Goal: Task Accomplishment & Management: Complete application form

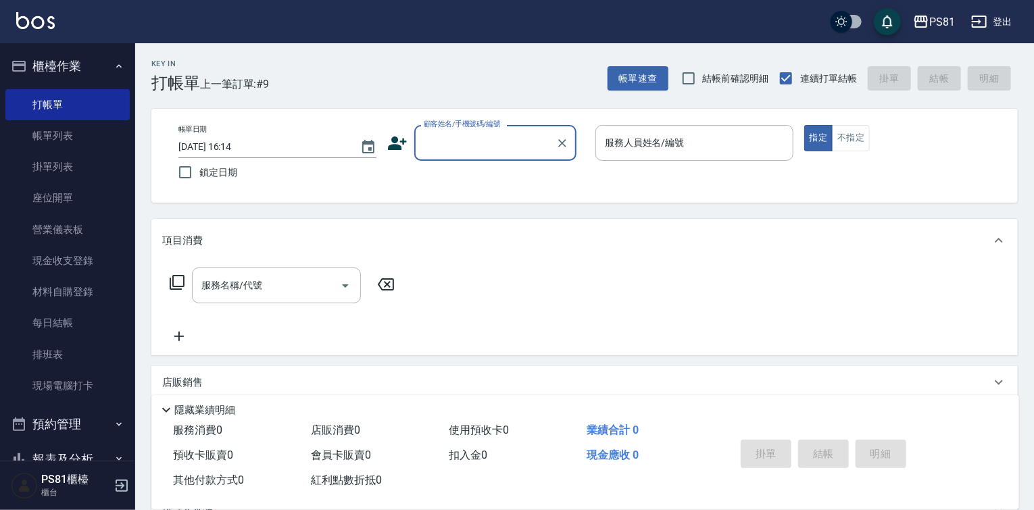
scroll to position [32, 0]
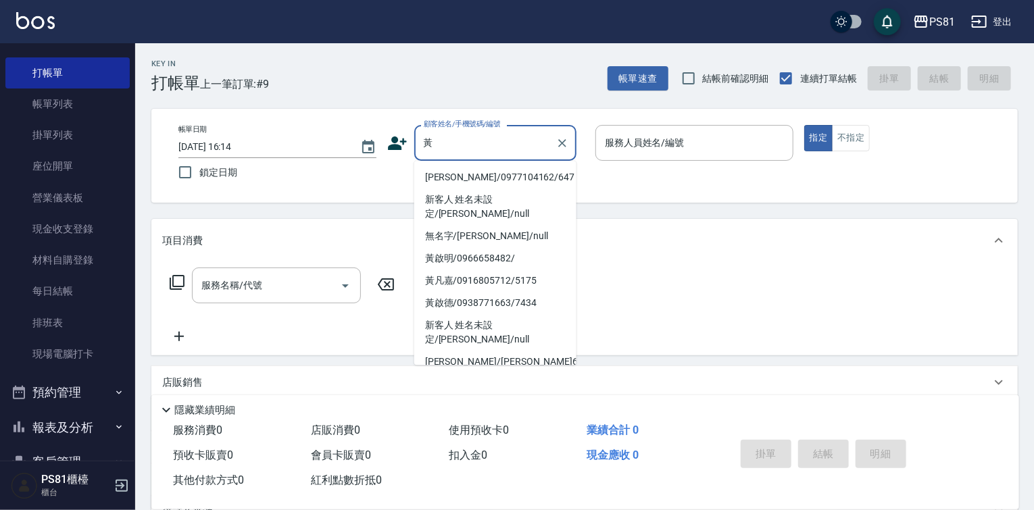
type input "黃"
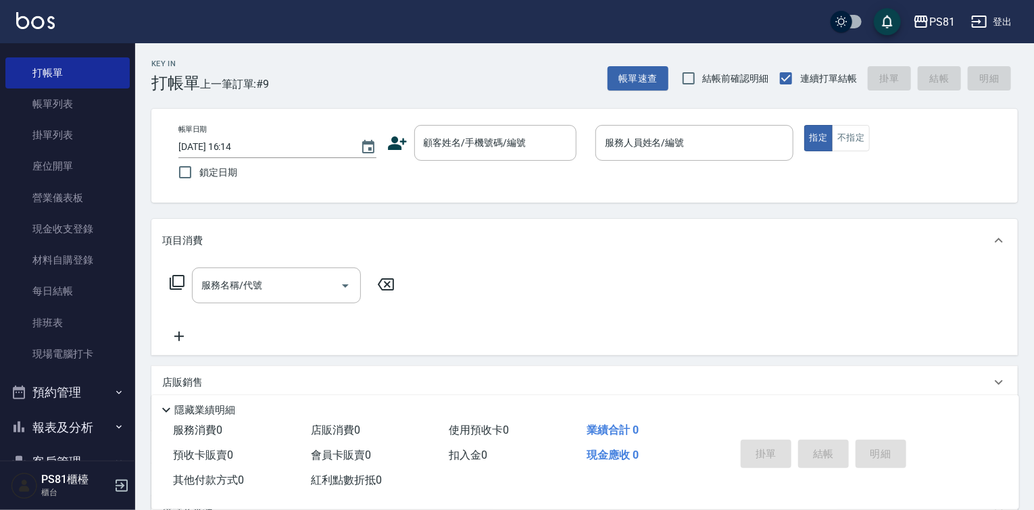
click at [748, 200] on div "帳單日期 2025/10/08 16:14 鎖定日期 顧客姓名/手機號碼/編號 顧客姓名/手機號碼/編號 服務人員姓名/編號 服務人員姓名/編號 指定 不指定" at bounding box center [584, 156] width 866 height 94
click at [476, 147] on input "顧客姓名/手機號碼/編號" at bounding box center [485, 143] width 130 height 24
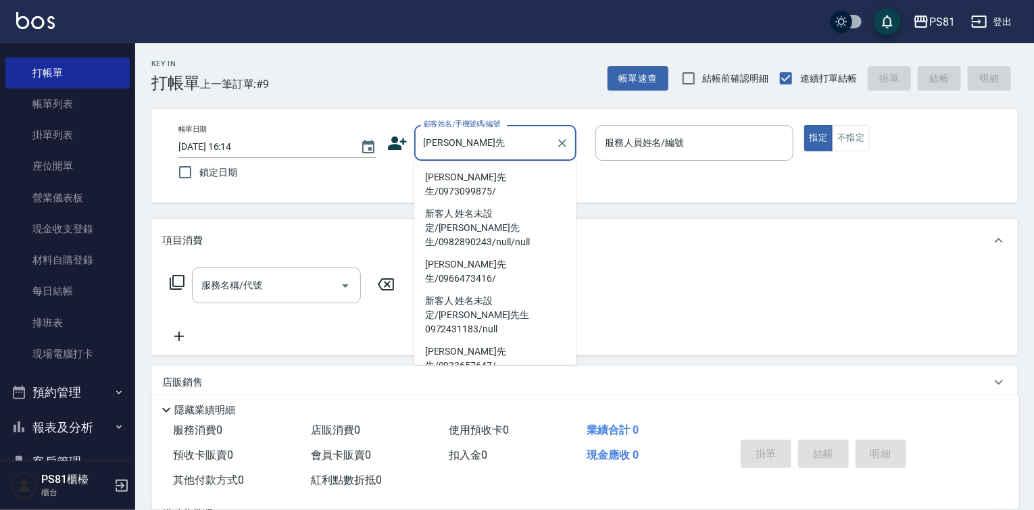
click at [472, 168] on li "黃先生/0973099875/" at bounding box center [495, 184] width 162 height 36
type input "黃先生/0973099875/"
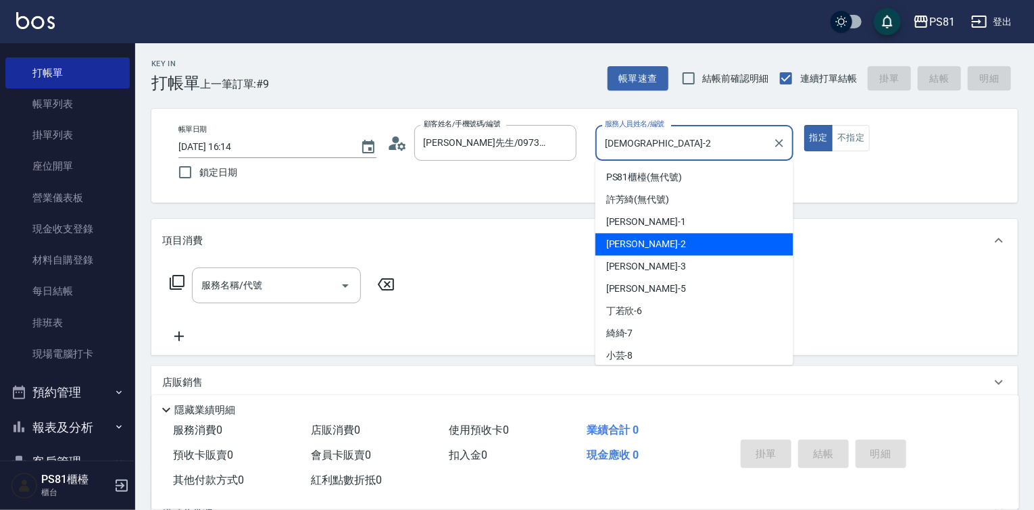
click at [636, 148] on input "采蓮-2" at bounding box center [684, 143] width 166 height 24
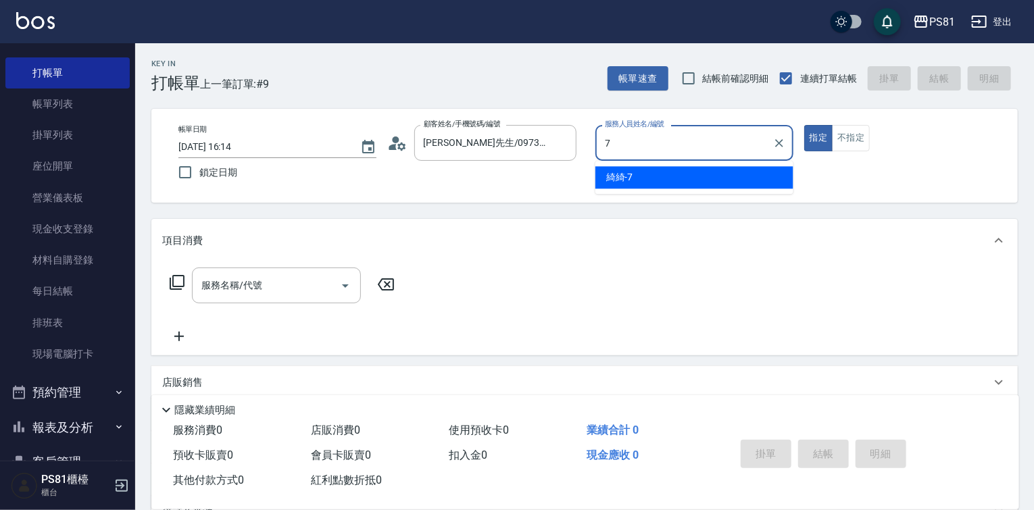
click at [631, 168] on div "綺綺 -7" at bounding box center [694, 177] width 198 height 22
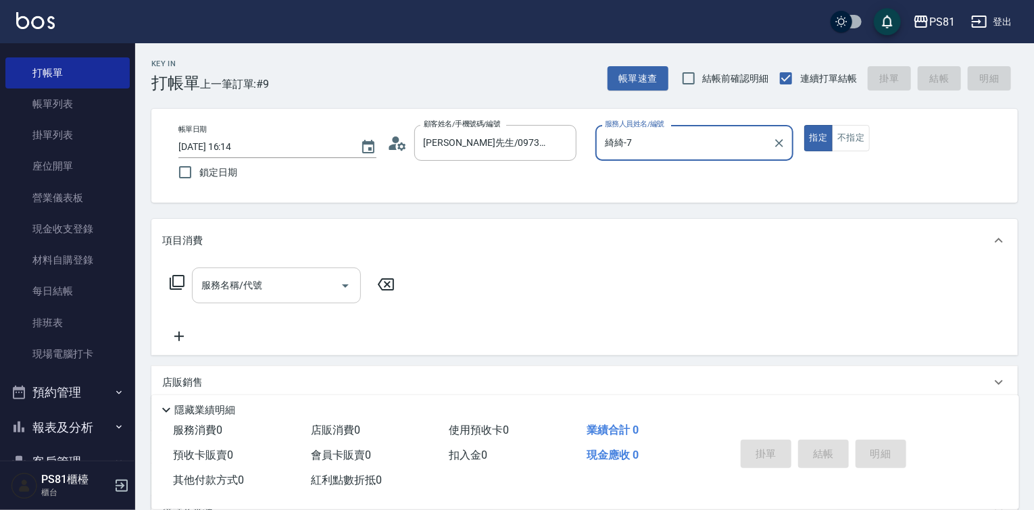
type input "綺綺-7"
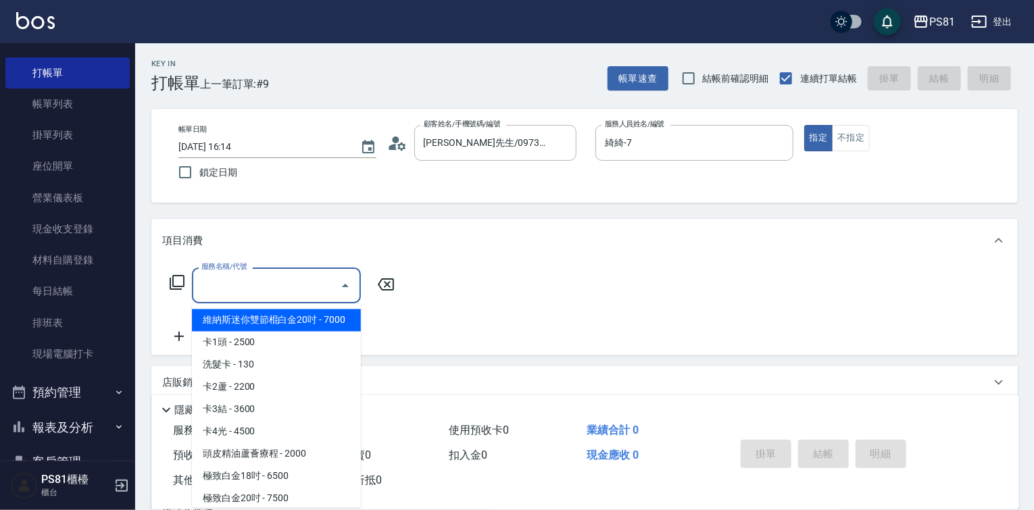
click at [258, 294] on input "服務名稱/代號" at bounding box center [266, 286] width 136 height 24
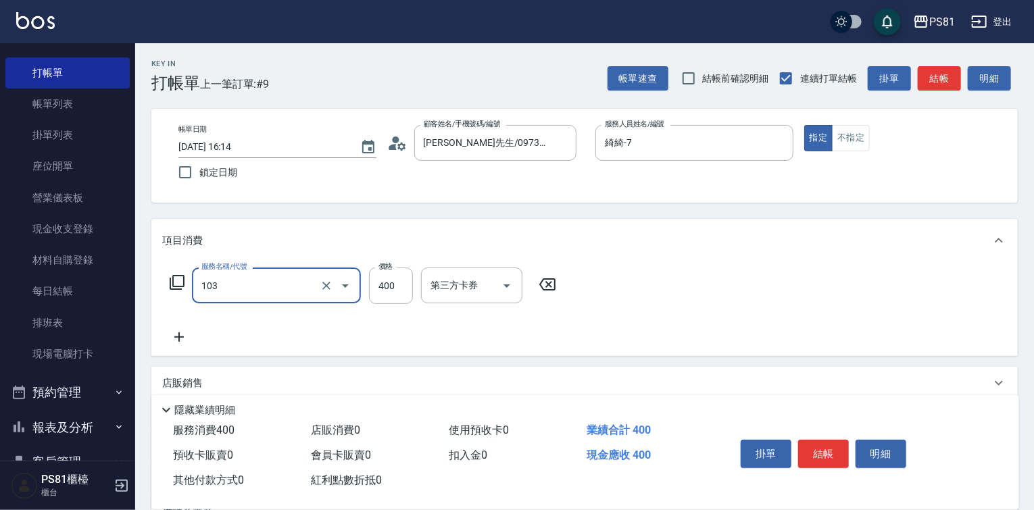
type input "C級洗剪400(103)"
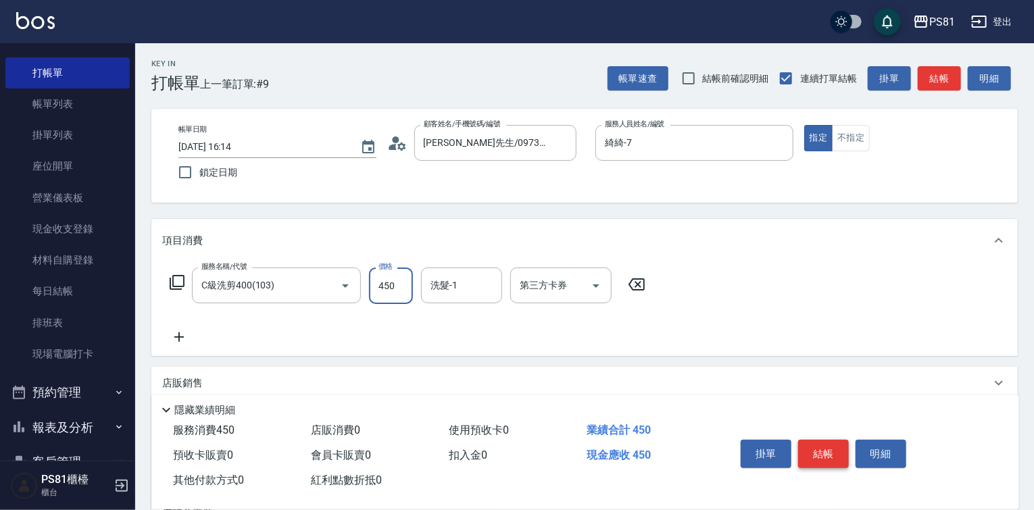
type input "450"
click at [801, 453] on button "結帳" at bounding box center [823, 454] width 51 height 28
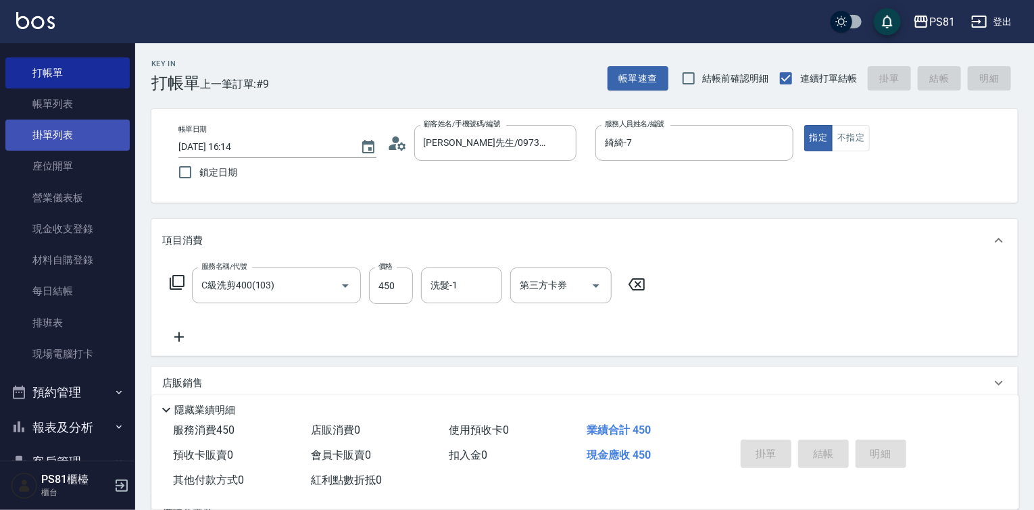
type input "2025/10/08 16:47"
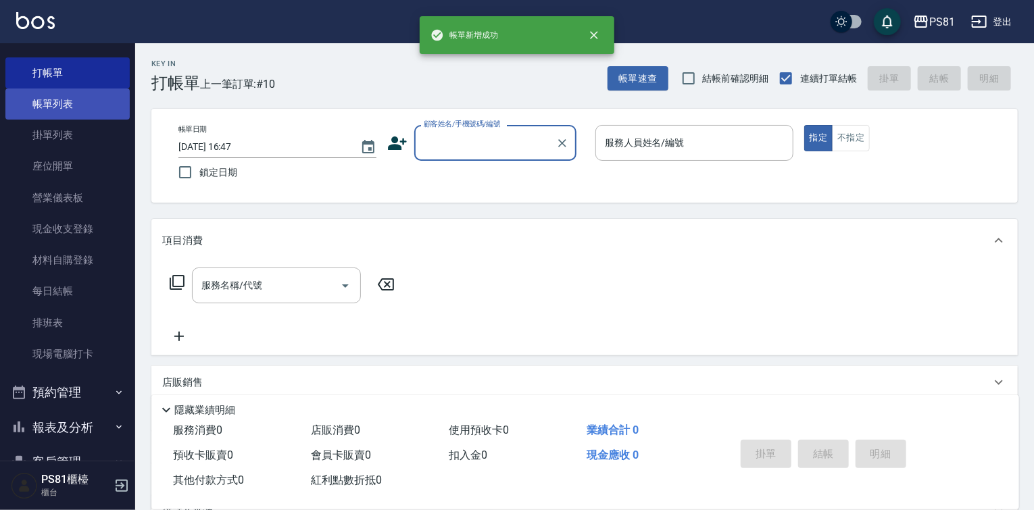
click at [101, 103] on link "帳單列表" at bounding box center [67, 104] width 124 height 31
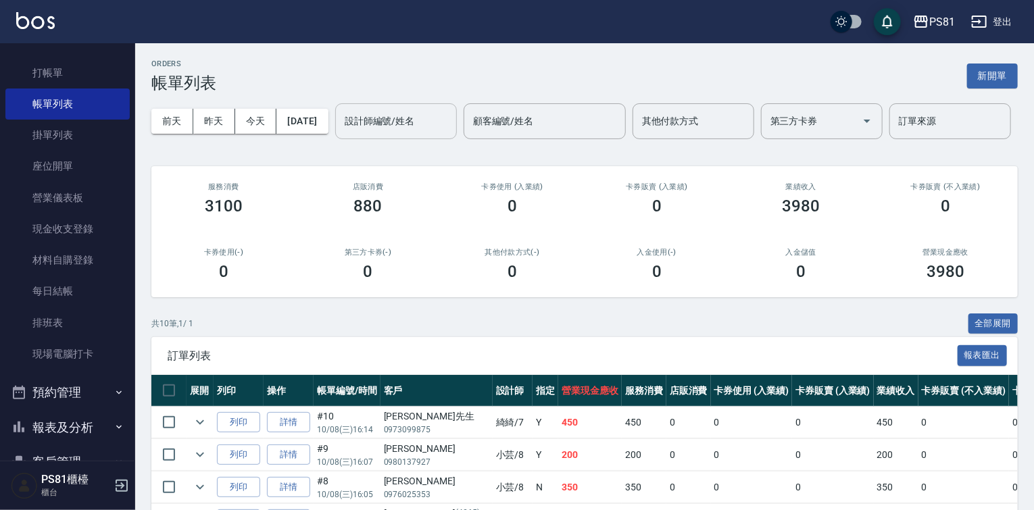
click at [341, 133] on input "設計師編號/姓名" at bounding box center [395, 121] width 109 height 24
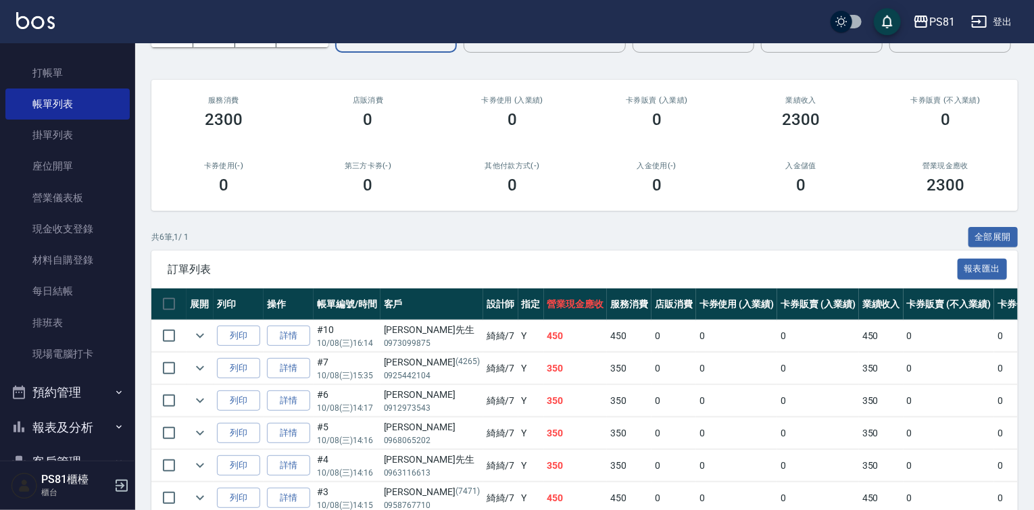
scroll to position [195, 0]
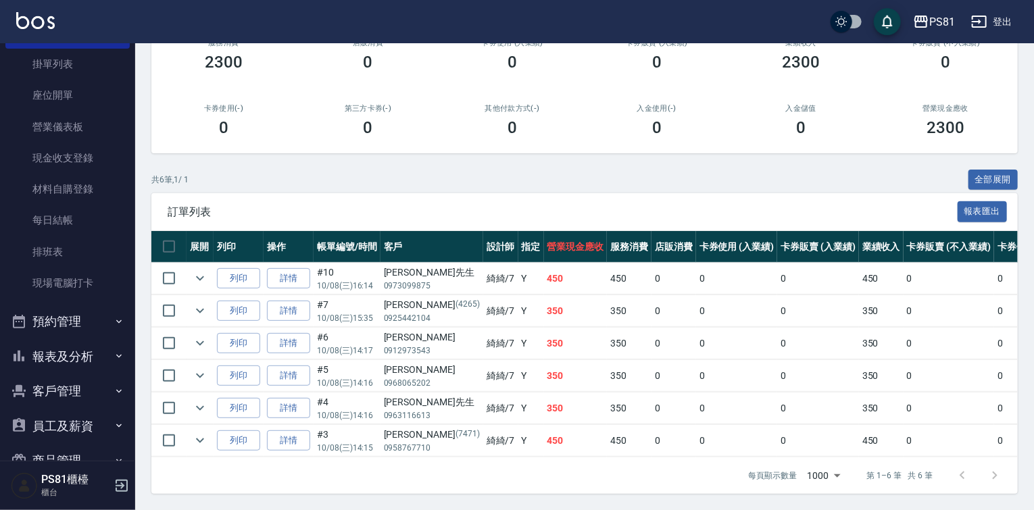
type input "綺綺-7"
click at [64, 362] on button "報表及分析" at bounding box center [67, 356] width 124 height 35
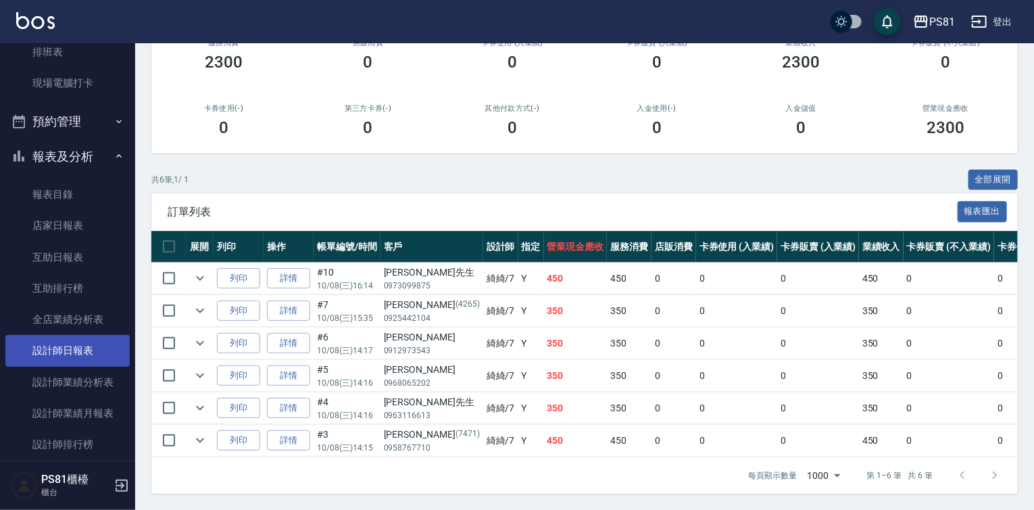
scroll to position [305, 0]
click at [68, 346] on link "設計師日報表" at bounding box center [67, 347] width 124 height 31
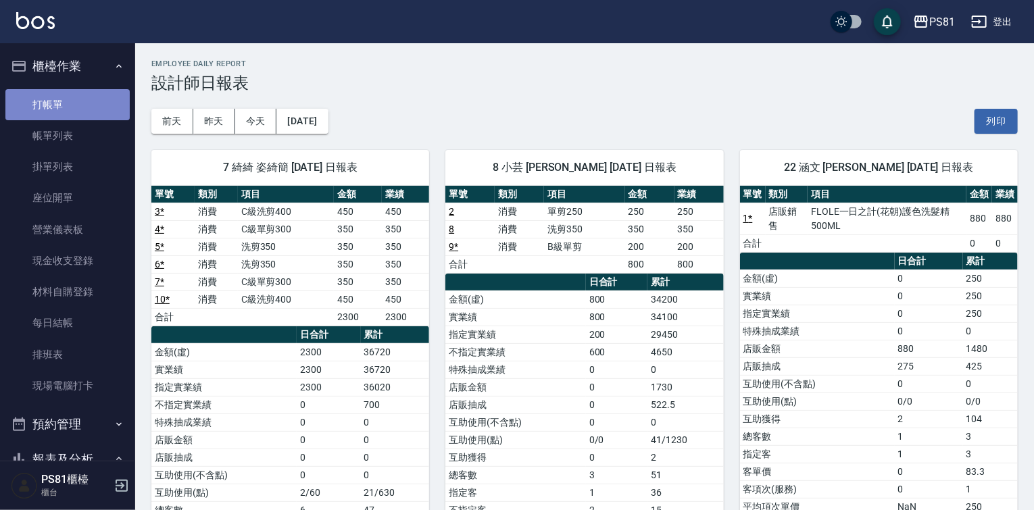
click at [78, 105] on link "打帳單" at bounding box center [67, 104] width 124 height 31
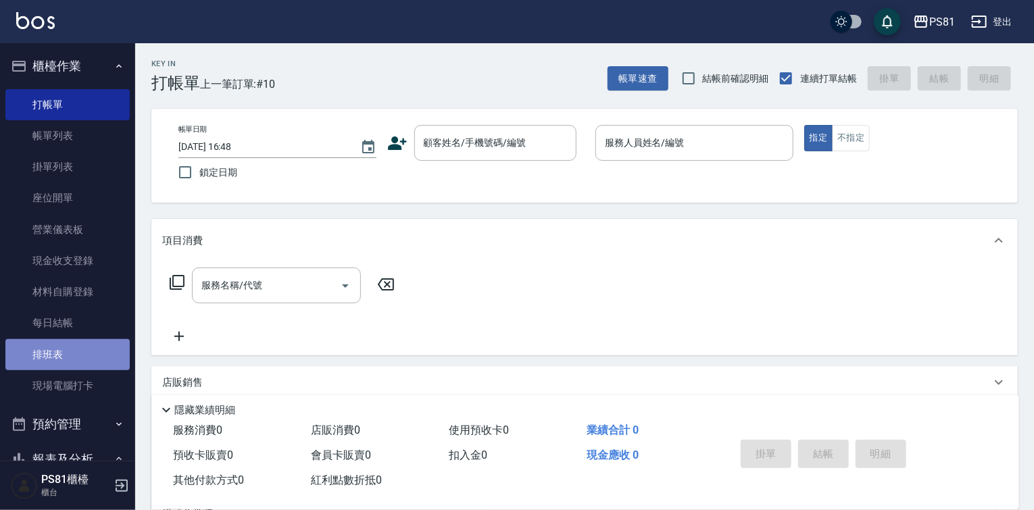
click at [89, 351] on link "排班表" at bounding box center [67, 354] width 124 height 31
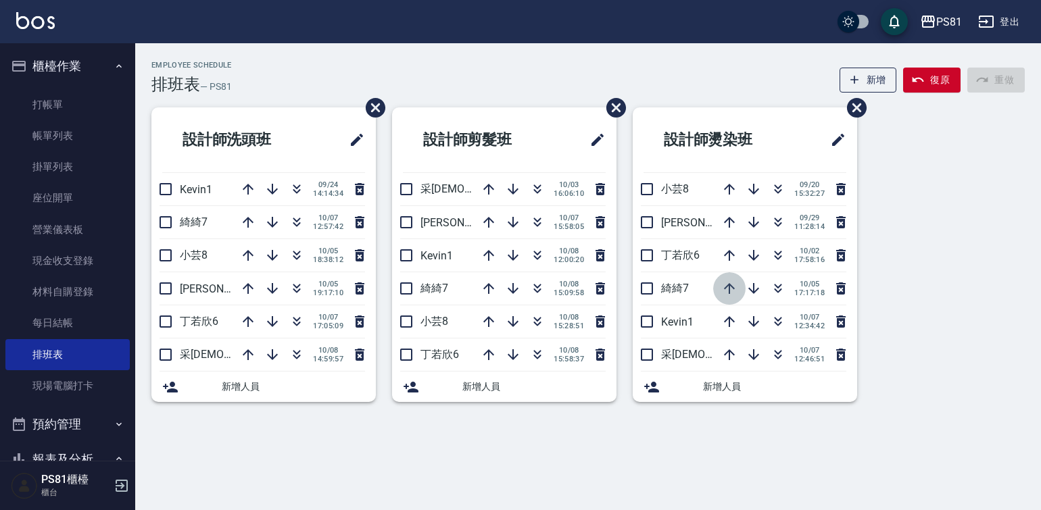
click at [728, 288] on icon "button" at bounding box center [729, 288] width 11 height 11
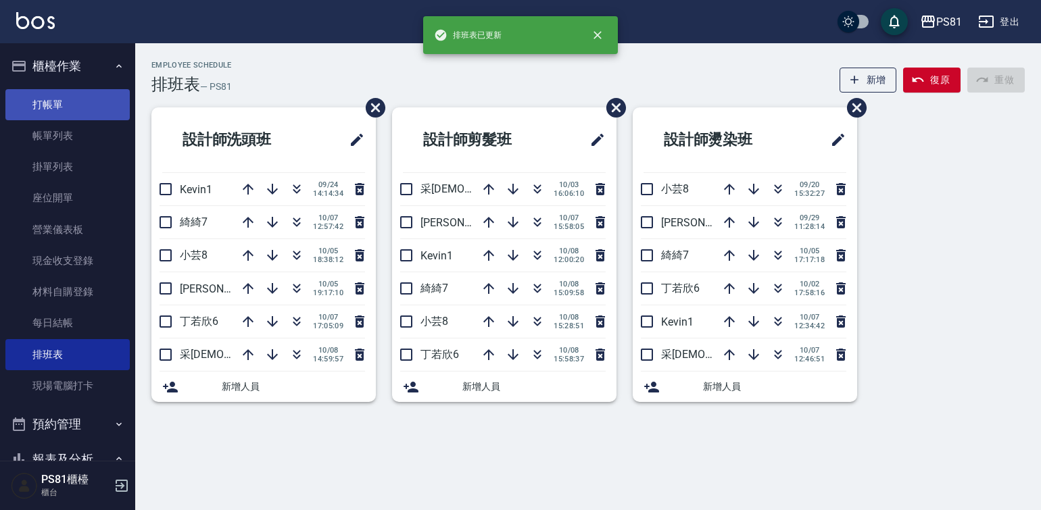
click at [79, 108] on link "打帳單" at bounding box center [67, 104] width 124 height 31
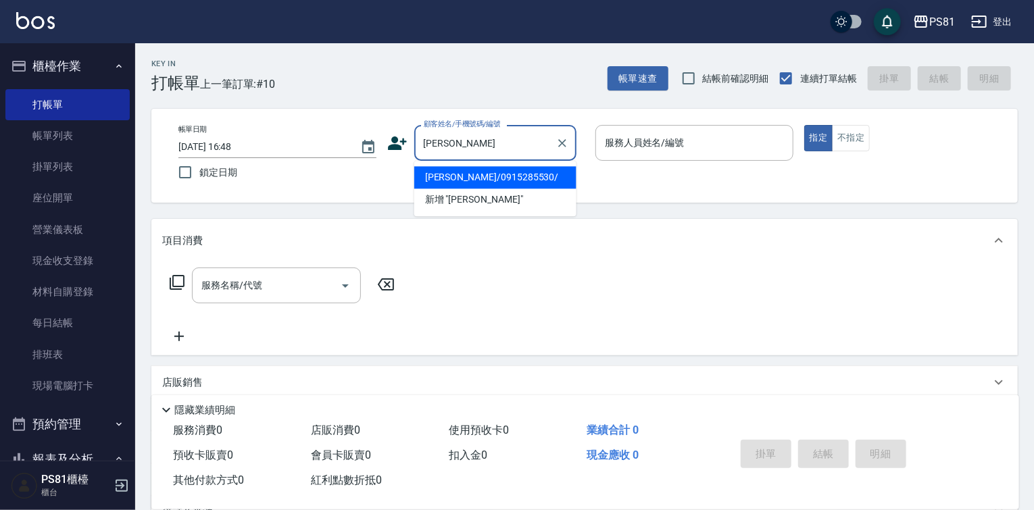
click at [514, 172] on li "洪資婷/0915285530/" at bounding box center [495, 177] width 162 height 22
type input "洪資婷/0915285530/"
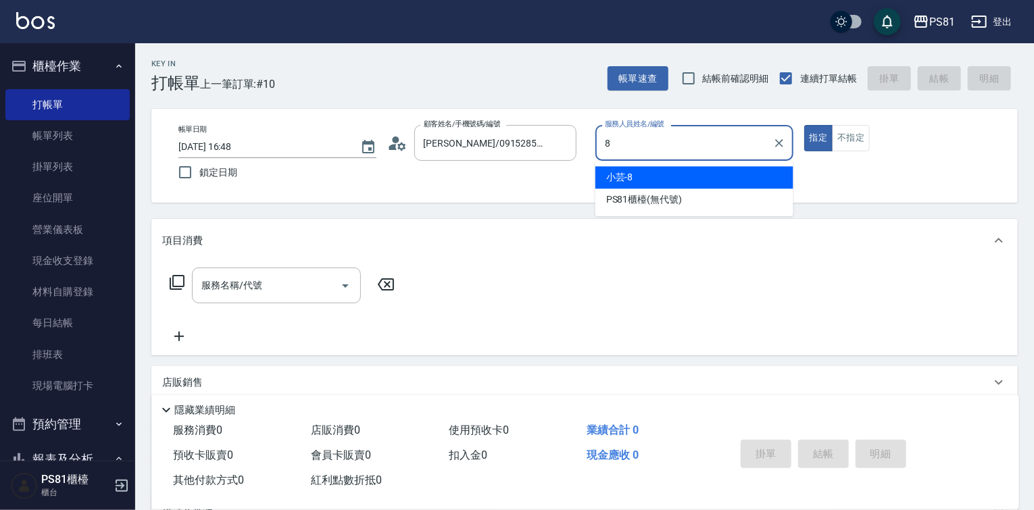
type input "小芸-8"
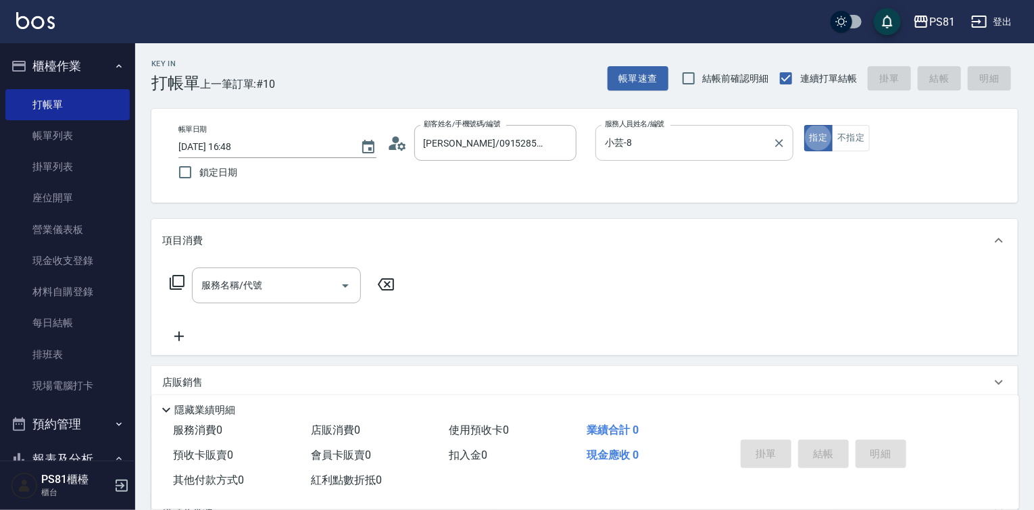
type button "true"
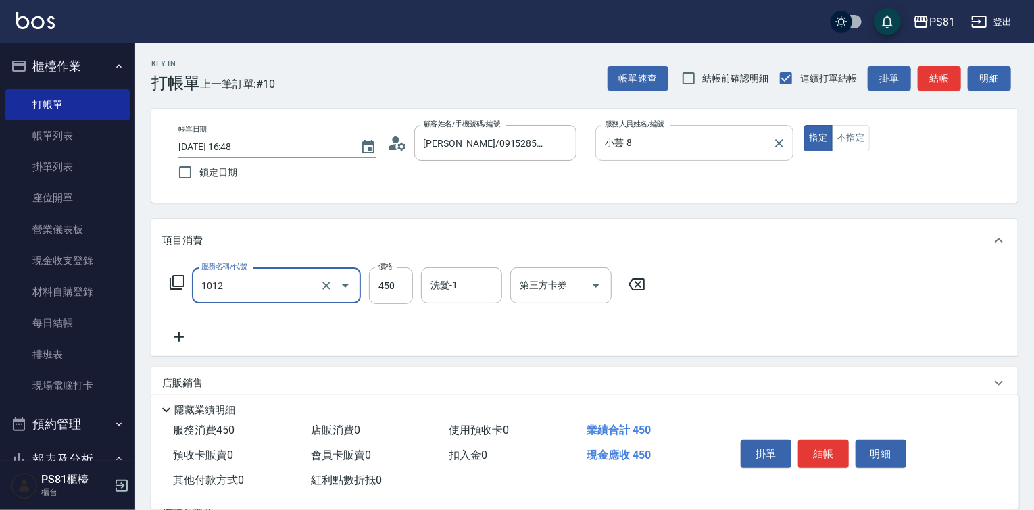
type input "B級洗剪(1012)"
click at [814, 468] on div "掛單 結帳 明細" at bounding box center [823, 455] width 176 height 43
click at [815, 455] on button "結帳" at bounding box center [823, 454] width 51 height 28
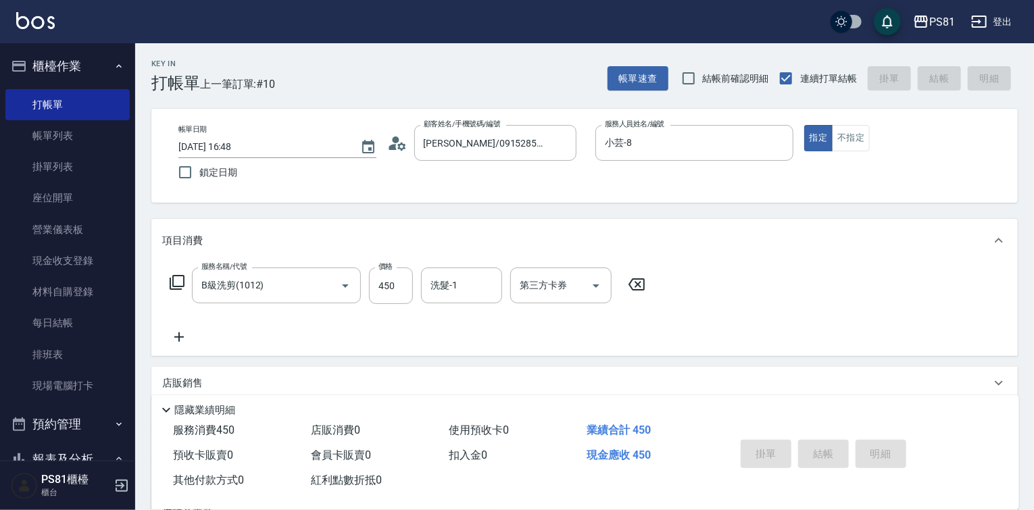
type input "2025/10/08 17:08"
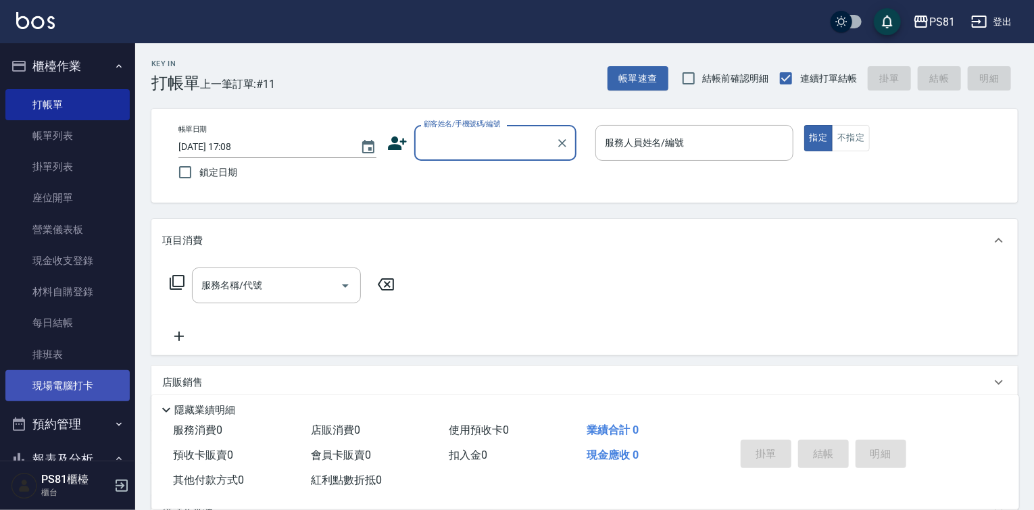
click at [66, 374] on link "現場電腦打卡" at bounding box center [67, 385] width 124 height 31
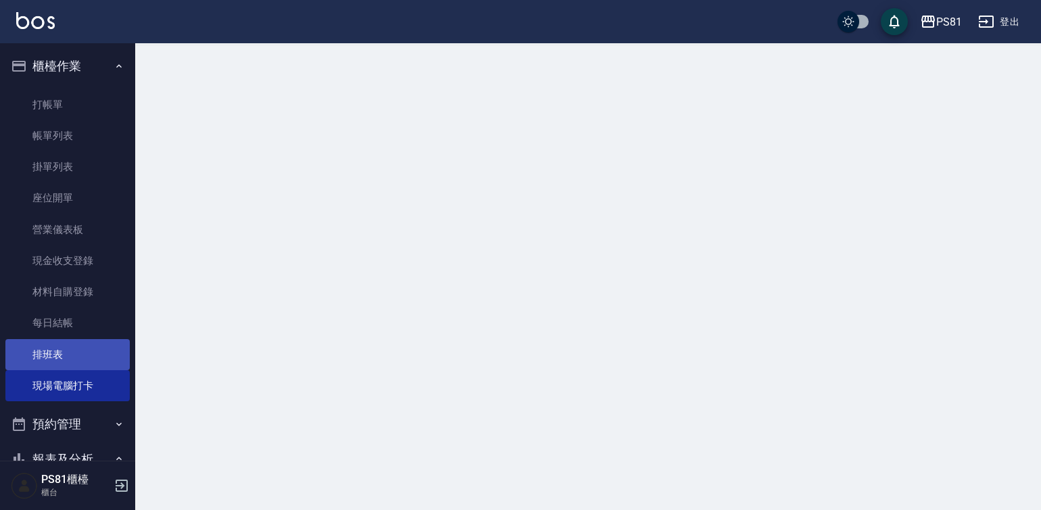
click at [64, 358] on link "排班表" at bounding box center [67, 354] width 124 height 31
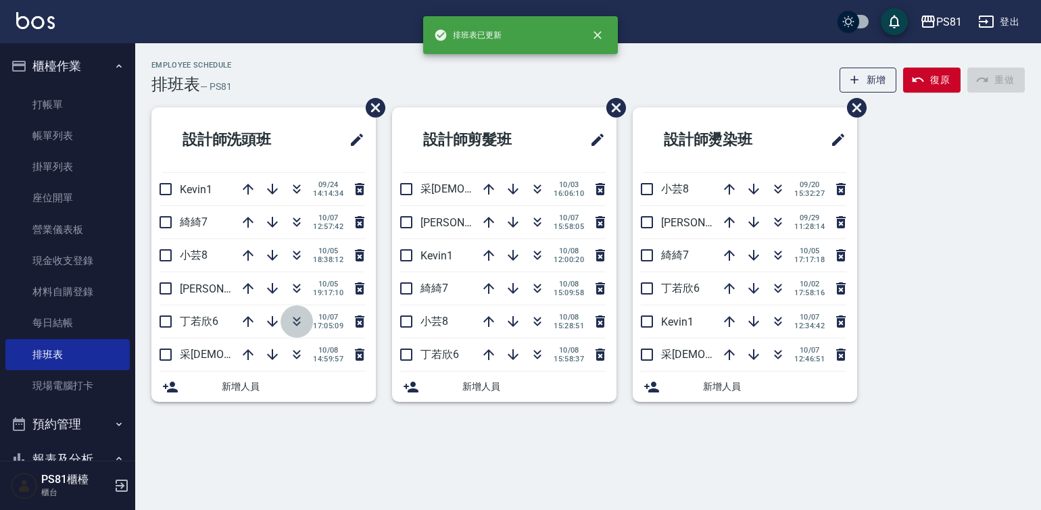
click at [289, 325] on icon "button" at bounding box center [297, 322] width 16 height 16
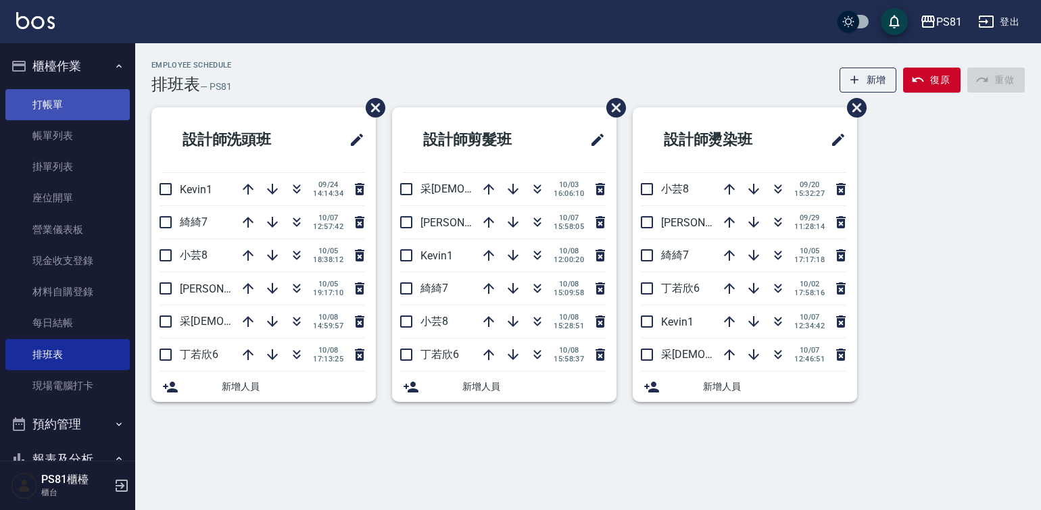
click at [36, 109] on link "打帳單" at bounding box center [67, 104] width 124 height 31
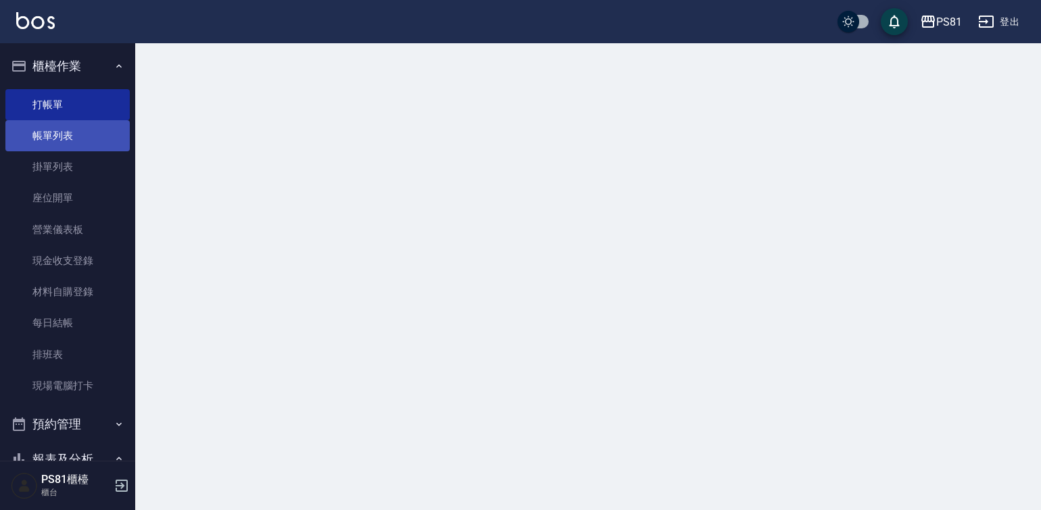
click at [78, 149] on link "帳單列表" at bounding box center [67, 135] width 124 height 31
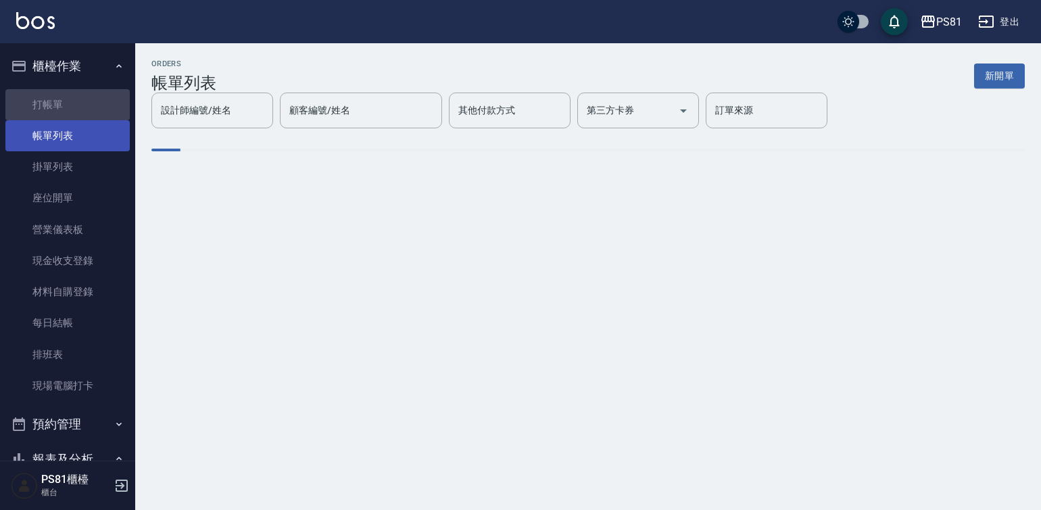
drag, startPoint x: 105, startPoint y: 101, endPoint x: 101, endPoint y: 138, distance: 37.5
click at [105, 101] on link "打帳單" at bounding box center [67, 104] width 124 height 31
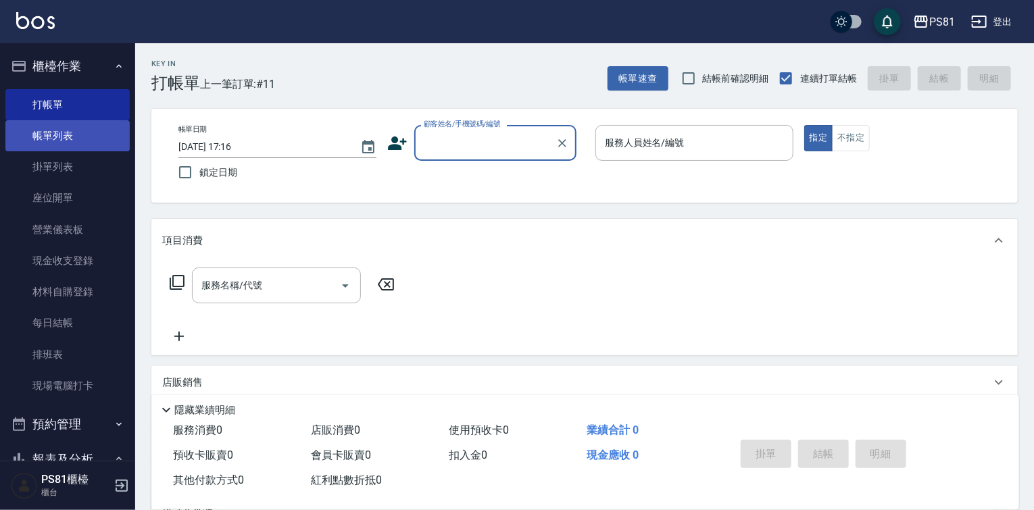
click at [109, 120] on link "帳單列表" at bounding box center [67, 135] width 124 height 31
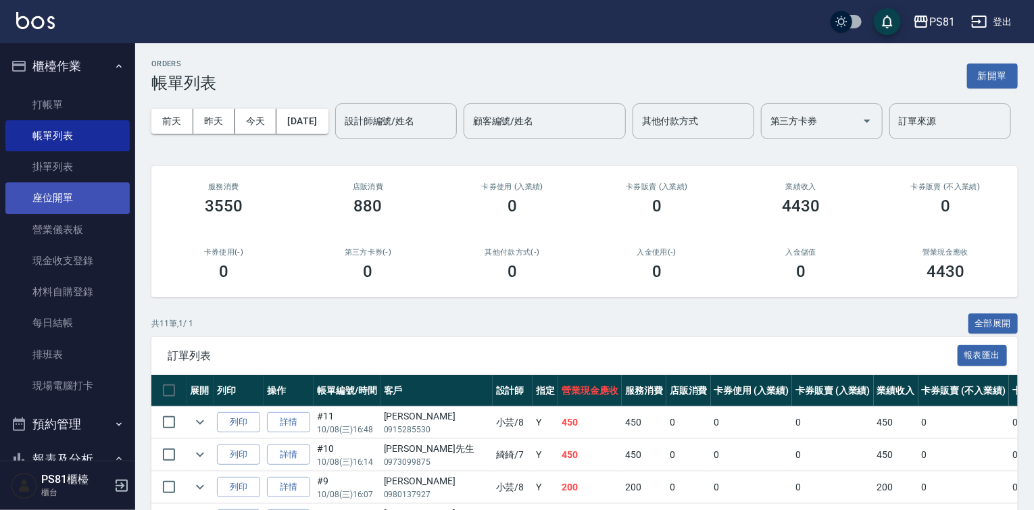
click at [41, 211] on link "座位開單" at bounding box center [67, 197] width 124 height 31
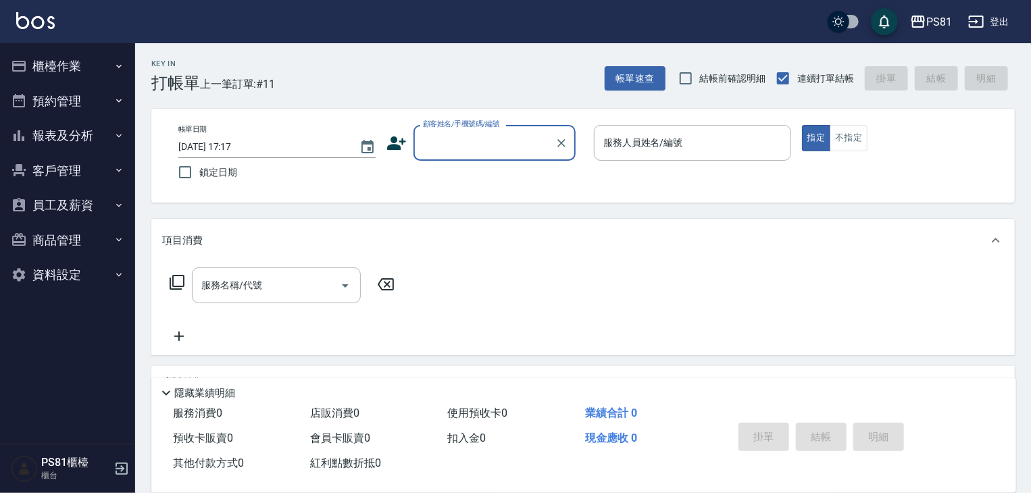
click at [83, 72] on button "櫃檯作業" at bounding box center [67, 66] width 124 height 35
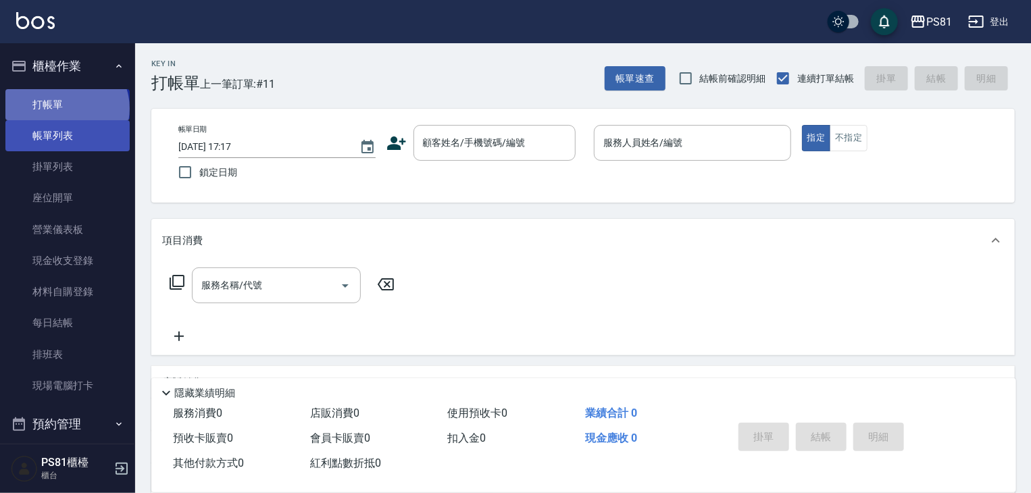
drag, startPoint x: 66, startPoint y: 108, endPoint x: 66, endPoint y: 122, distance: 14.2
click at [66, 109] on link "打帳單" at bounding box center [67, 104] width 124 height 31
click at [66, 141] on link "帳單列表" at bounding box center [67, 135] width 124 height 31
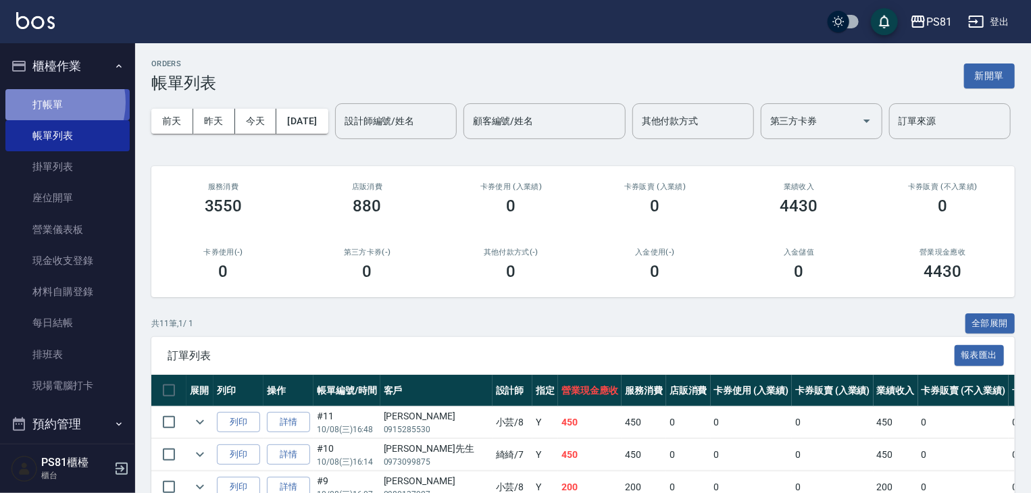
click at [50, 102] on link "打帳單" at bounding box center [67, 104] width 124 height 31
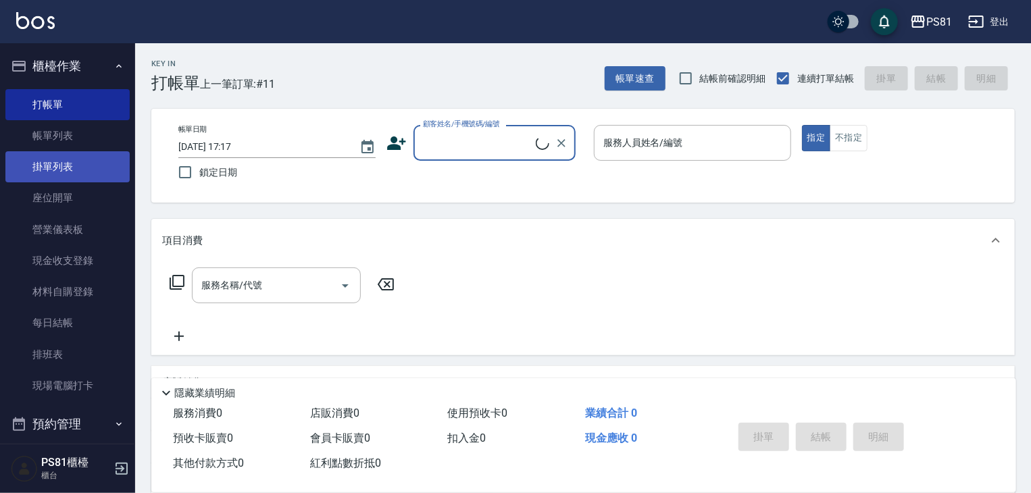
drag, startPoint x: 58, startPoint y: 136, endPoint x: 57, endPoint y: 151, distance: 14.9
click at [57, 136] on link "帳單列表" at bounding box center [67, 135] width 124 height 31
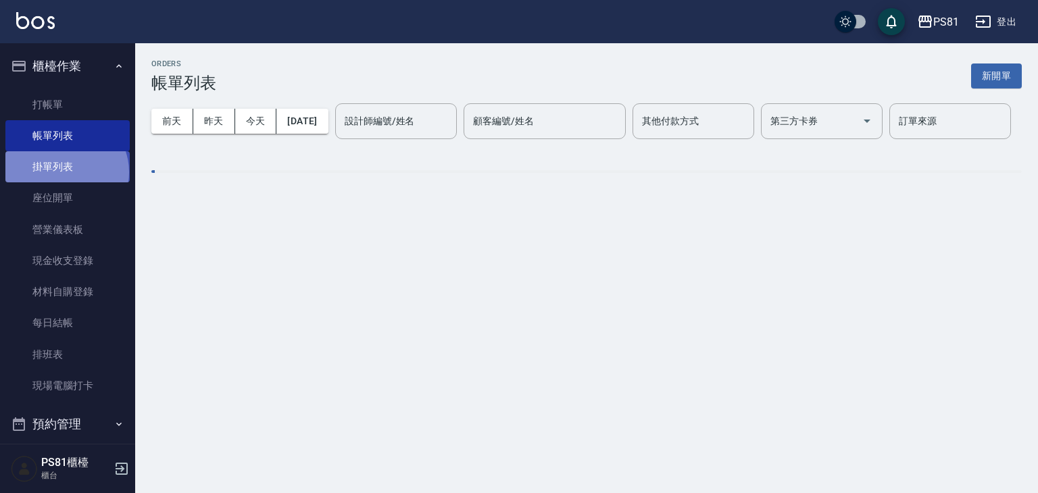
click at [65, 172] on link "掛單列表" at bounding box center [67, 166] width 124 height 31
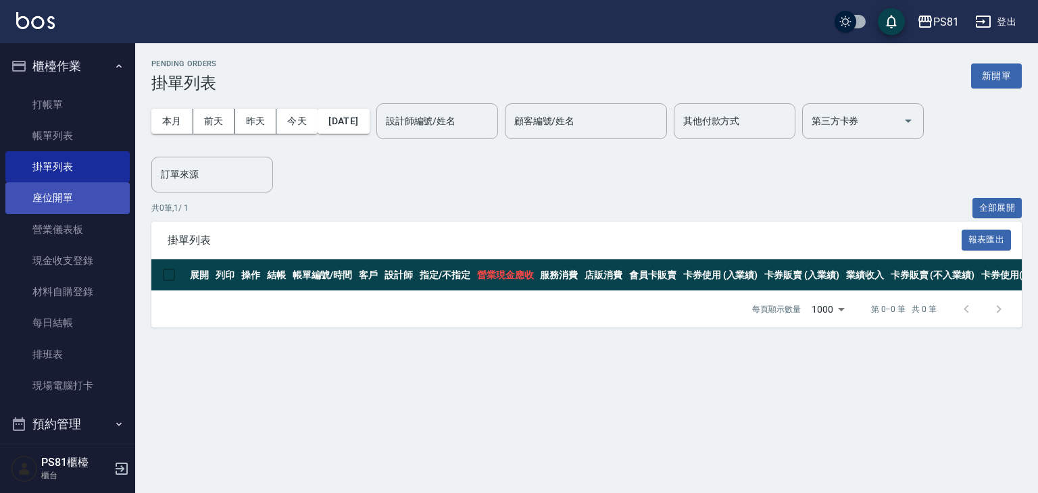
click at [39, 187] on link "座位開單" at bounding box center [67, 197] width 124 height 31
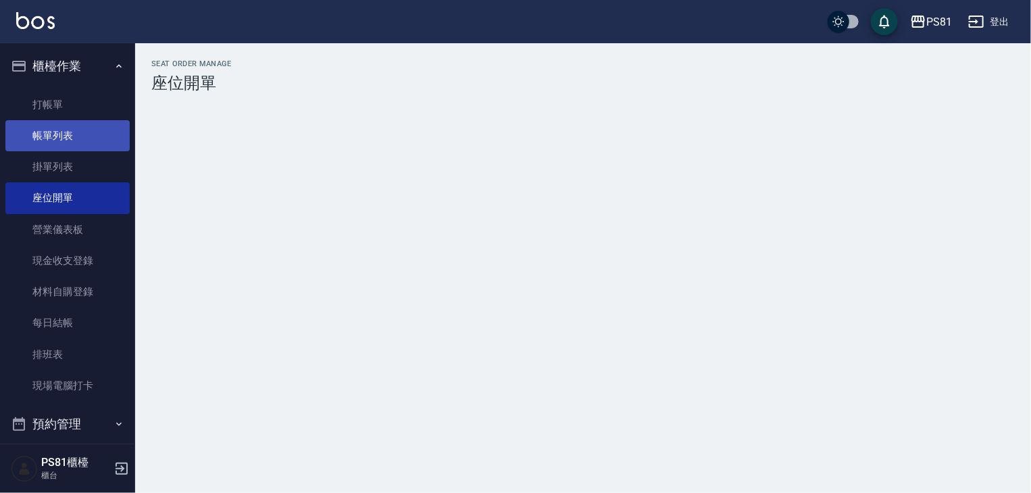
click at [41, 126] on link "帳單列表" at bounding box center [67, 135] width 124 height 31
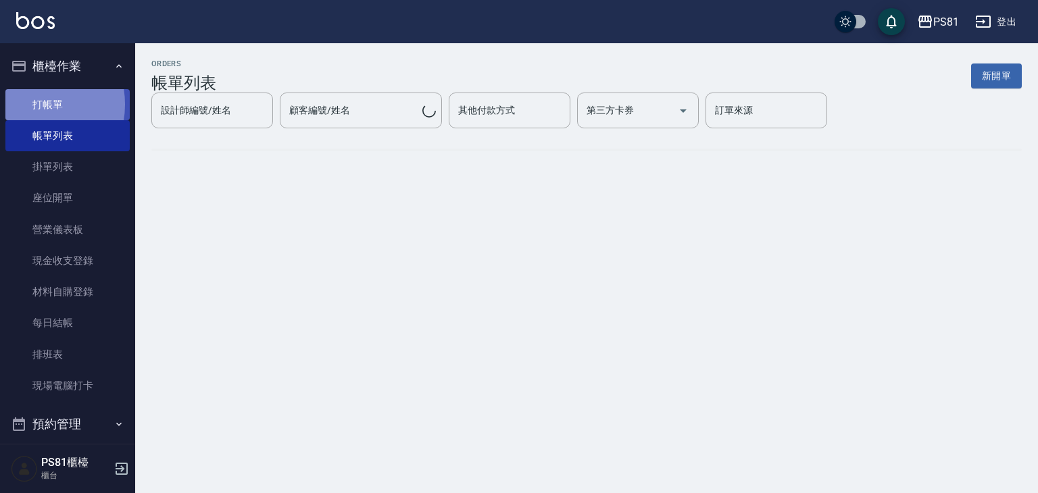
click at [32, 104] on link "打帳單" at bounding box center [67, 104] width 124 height 31
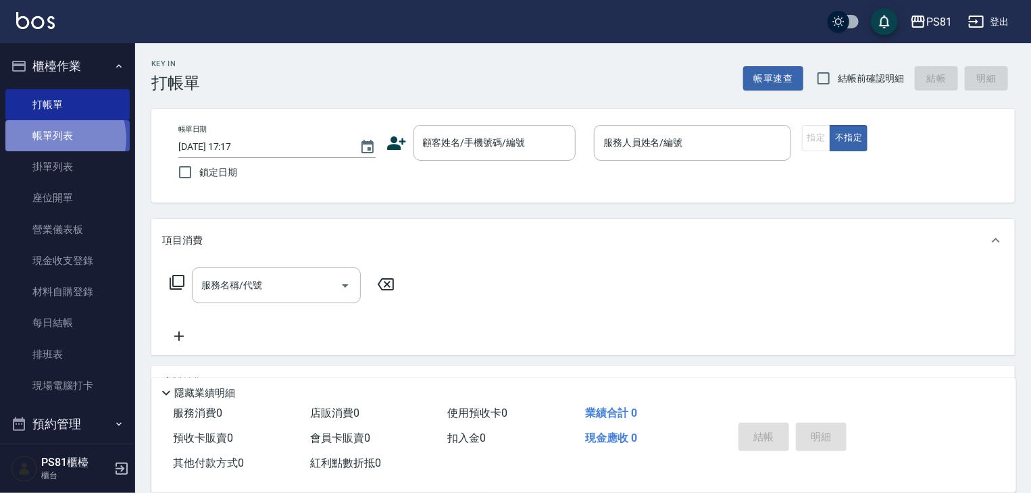
click at [57, 139] on link "帳單列表" at bounding box center [67, 135] width 124 height 31
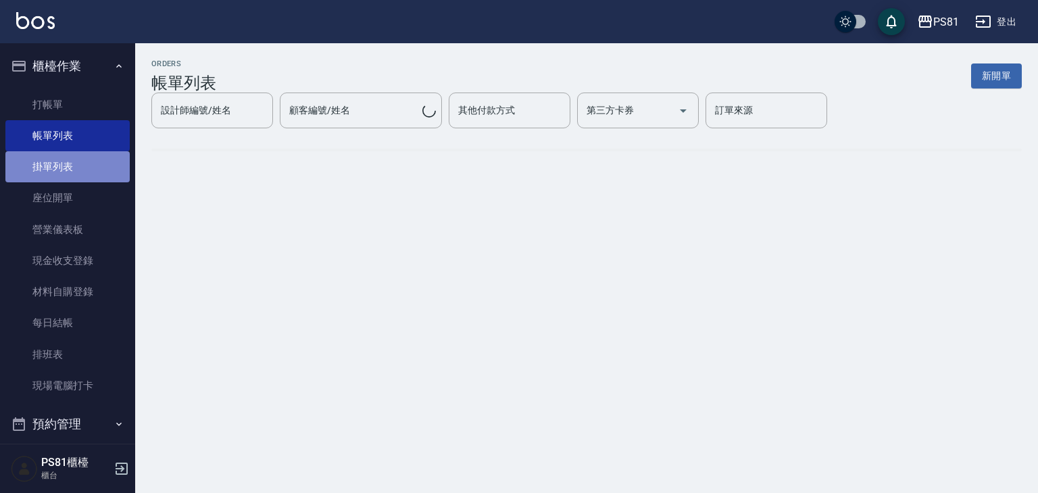
click at [68, 168] on link "掛單列表" at bounding box center [67, 166] width 124 height 31
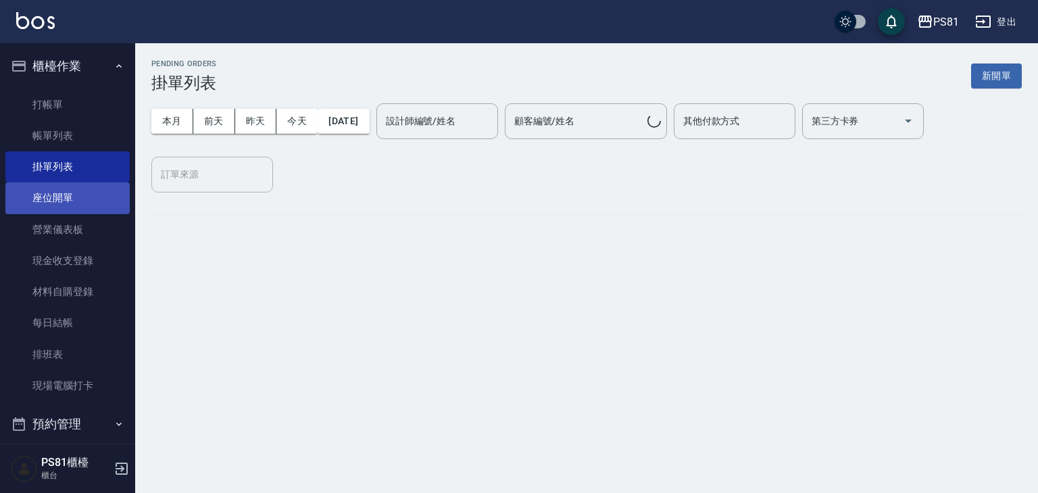
click at [80, 195] on link "座位開單" at bounding box center [67, 197] width 124 height 31
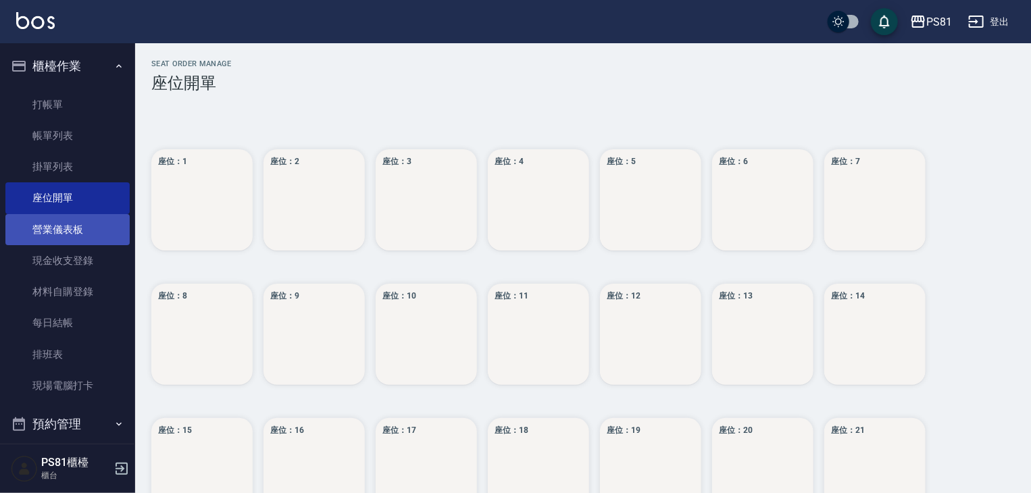
click at [64, 217] on link "營業儀表板" at bounding box center [67, 229] width 124 height 31
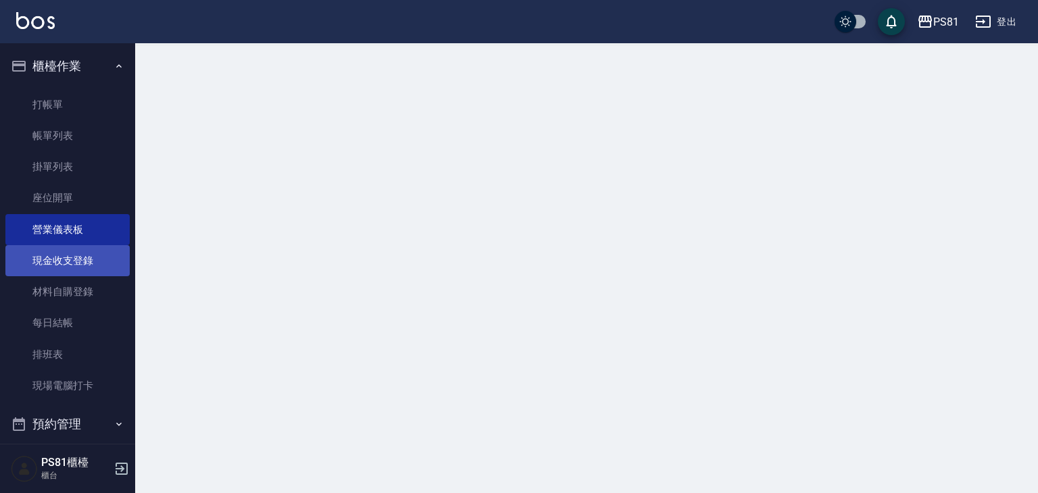
click at [71, 255] on link "現金收支登錄" at bounding box center [67, 260] width 124 height 31
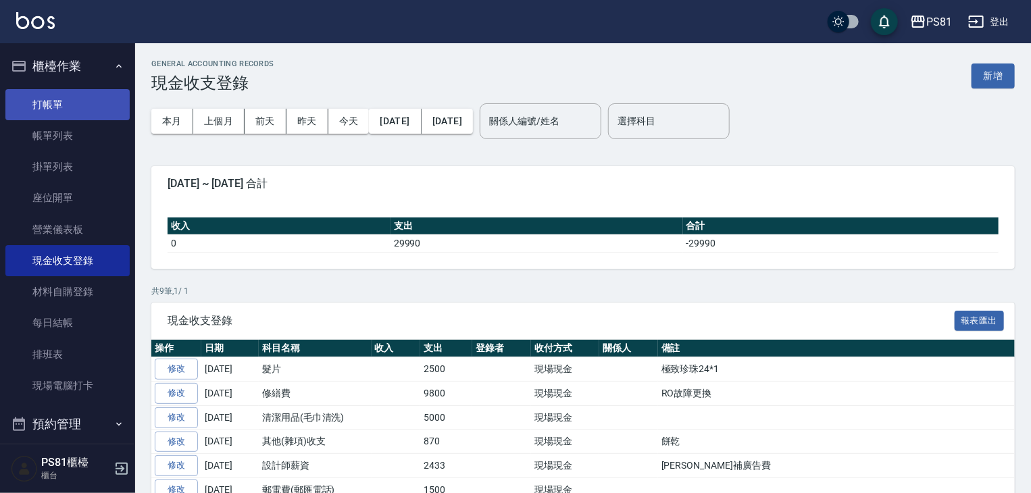
click at [64, 109] on link "打帳單" at bounding box center [67, 104] width 124 height 31
